Goal: Task Accomplishment & Management: Complete application form

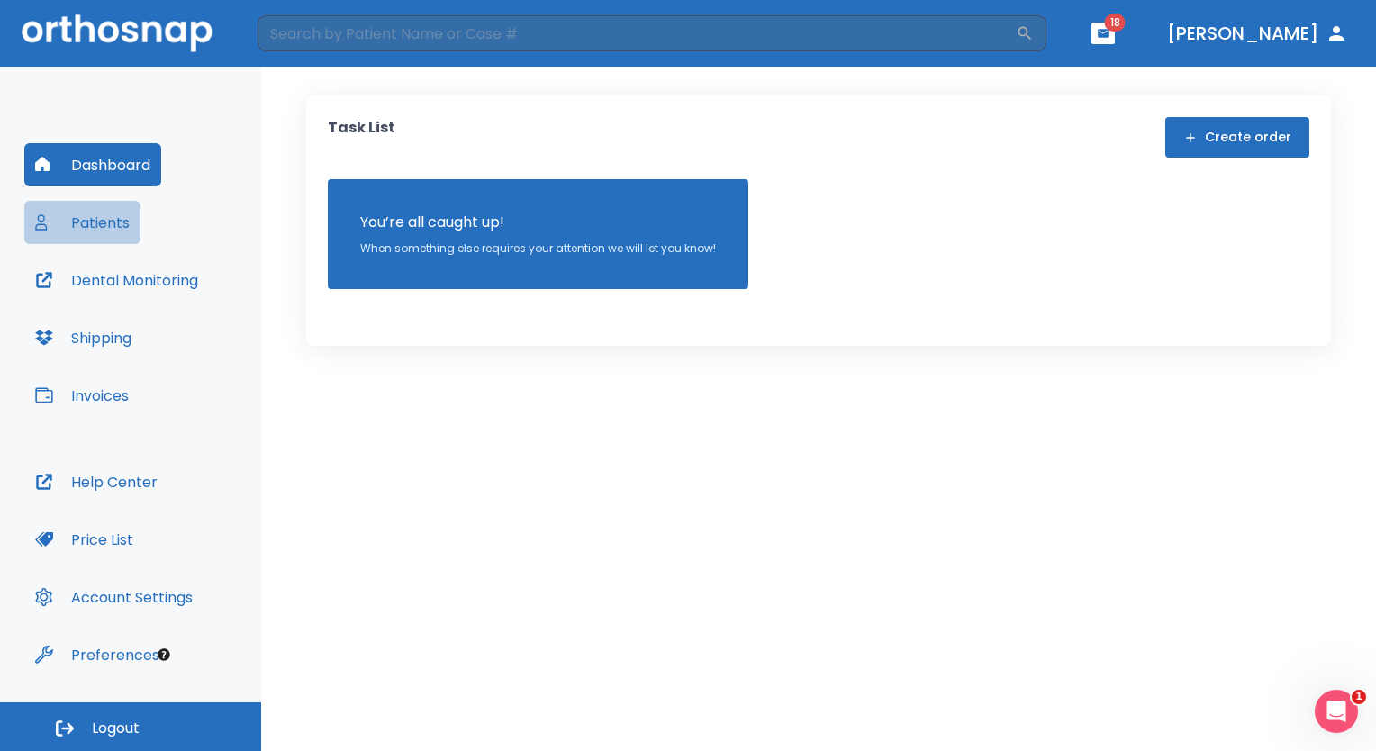
click at [127, 219] on button "Patients" at bounding box center [82, 222] width 116 height 43
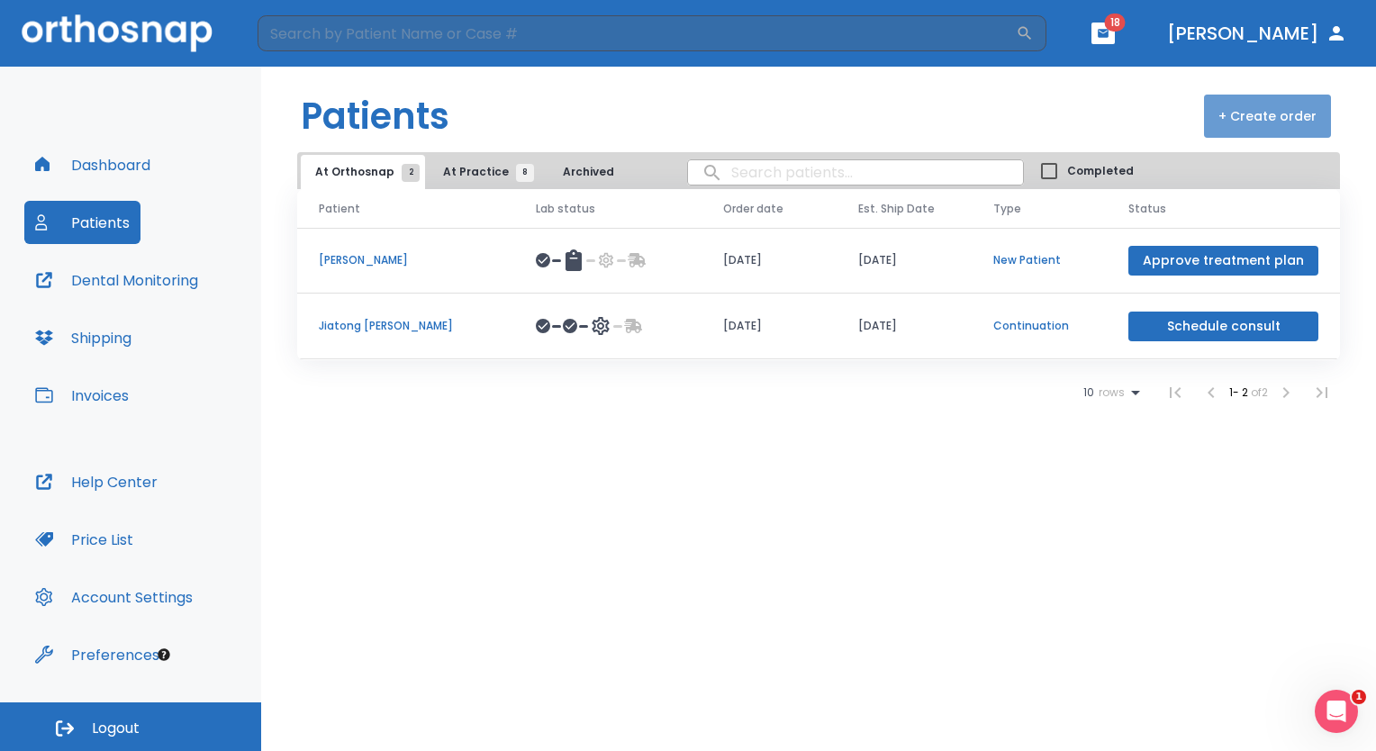
click at [1277, 121] on button "+ Create order" at bounding box center [1267, 116] width 127 height 43
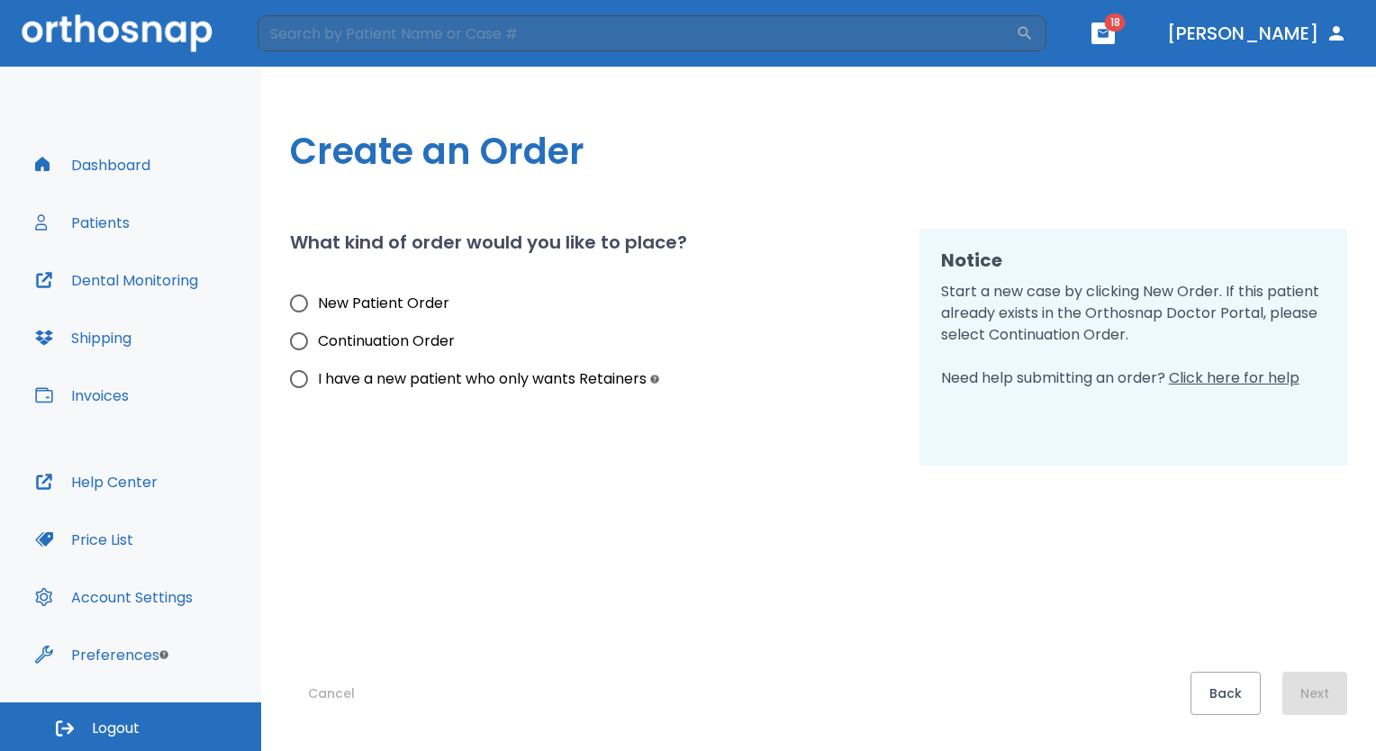
click at [394, 299] on span "New Patient Order" at bounding box center [383, 304] width 131 height 22
click at [318, 299] on input "New Patient Order" at bounding box center [299, 304] width 38 height 38
radio input "true"
click at [1293, 677] on button "Next" at bounding box center [1314, 693] width 65 height 43
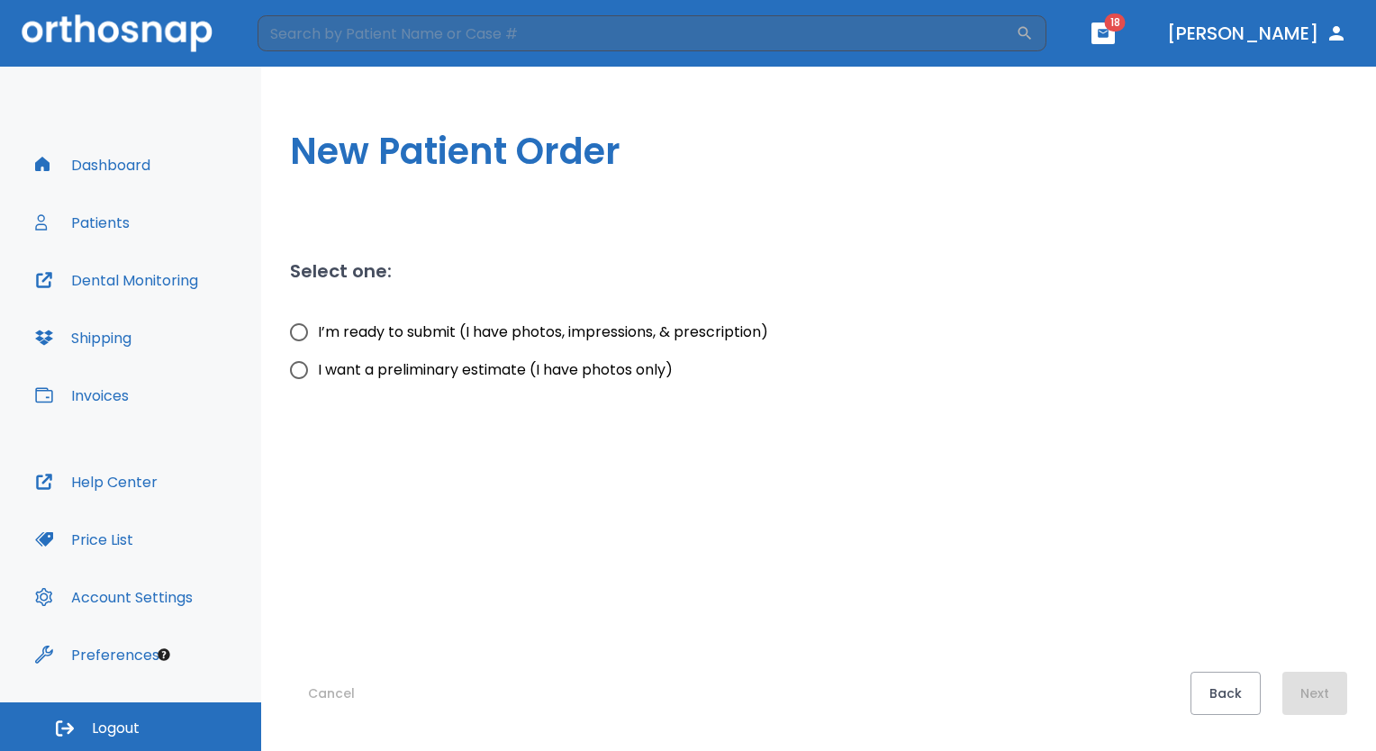
click at [553, 375] on span "I want a preliminary estimate (I have photos only)" at bounding box center [495, 370] width 355 height 22
click at [318, 375] on input "I want a preliminary estimate (I have photos only)" at bounding box center [299, 370] width 38 height 38
radio input "true"
